Goal: Task Accomplishment & Management: Manage account settings

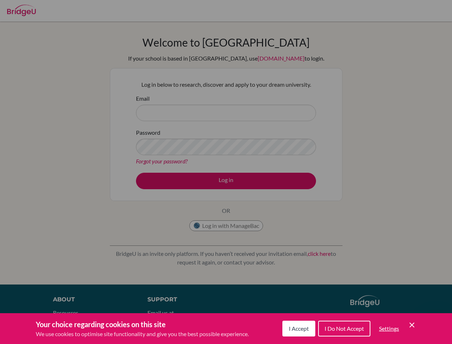
click at [298, 328] on span "I Accept" at bounding box center [299, 328] width 20 height 7
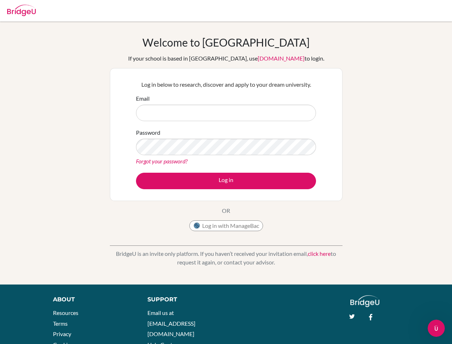
click at [344, 328] on div "Support Email us at [EMAIL_ADDRESS][DOMAIN_NAME] Help Center" at bounding box center [241, 324] width 208 height 58
click at [389, 328] on div "About Resources Terms Privacy Cookies Acknowledgements Support Email us at [EMA…" at bounding box center [226, 329] width 452 height 69
click at [412, 325] on div "About Resources Terms Privacy Cookies Acknowledgements Support Email us at [EMA…" at bounding box center [226, 329] width 452 height 69
